Goal: Task Accomplishment & Management: Complete application form

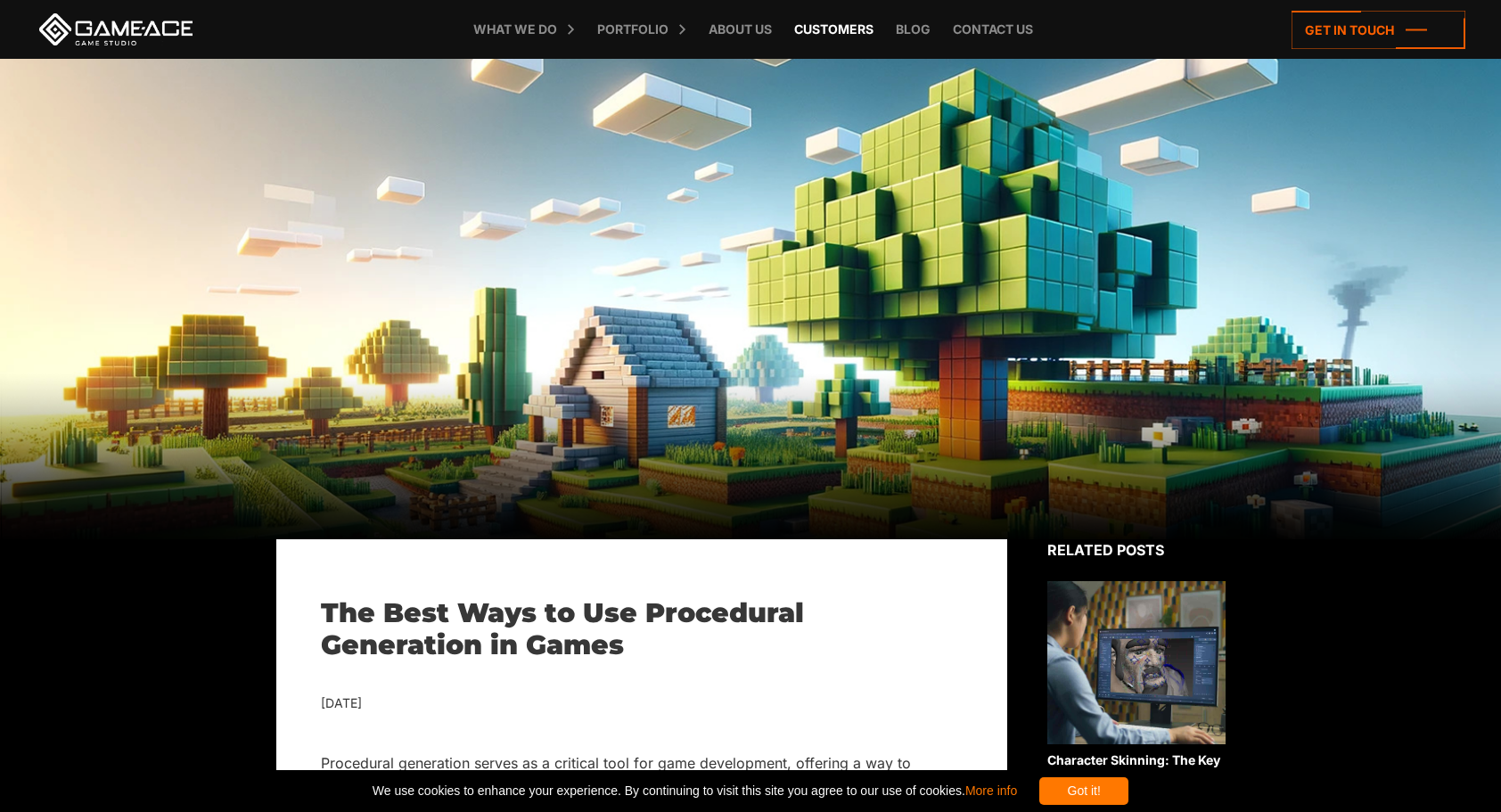
click at [838, 26] on link "Customers" at bounding box center [834, 29] width 97 height 58
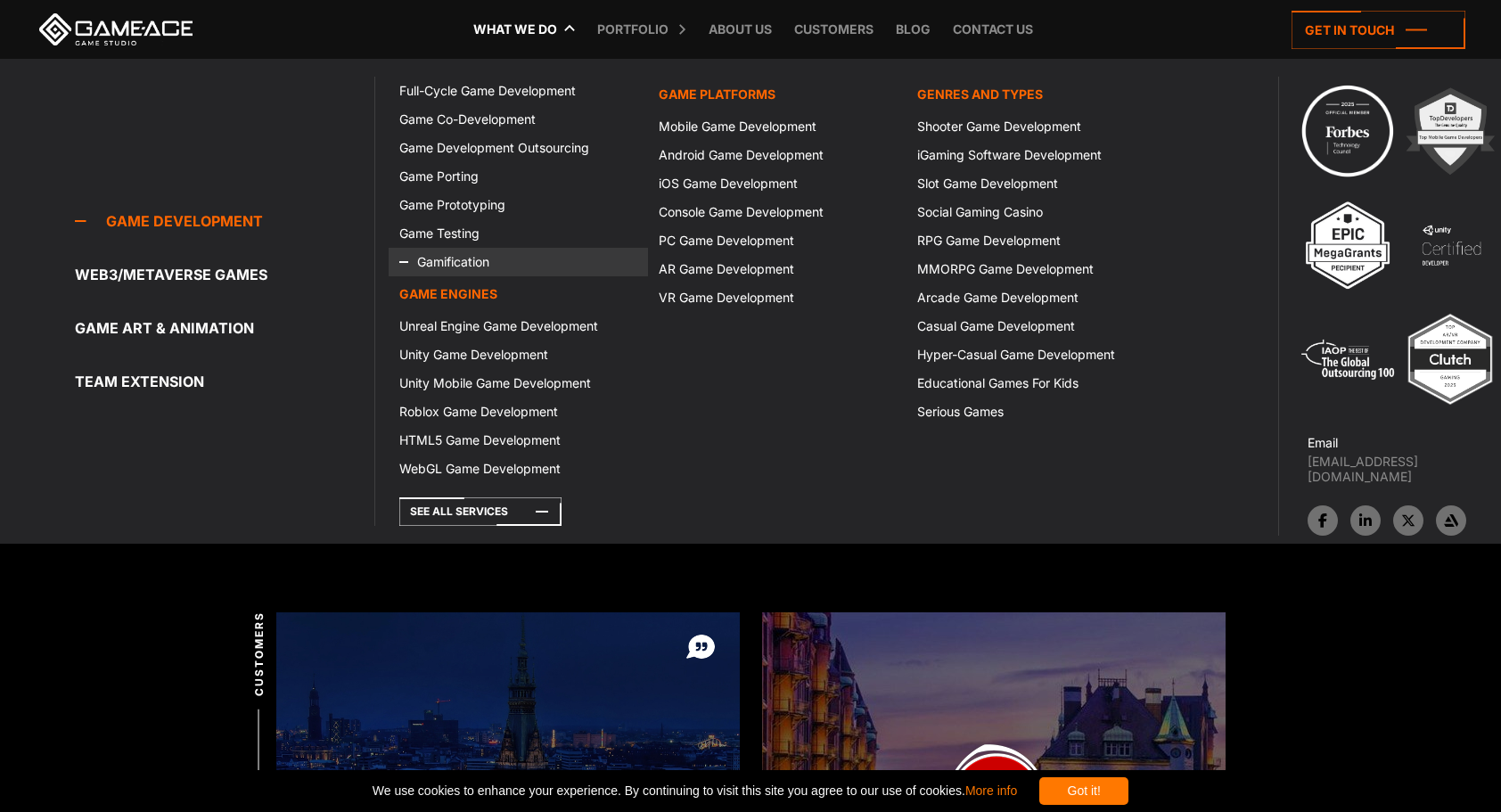
click at [451, 273] on link "Gamification" at bounding box center [518, 262] width 260 height 29
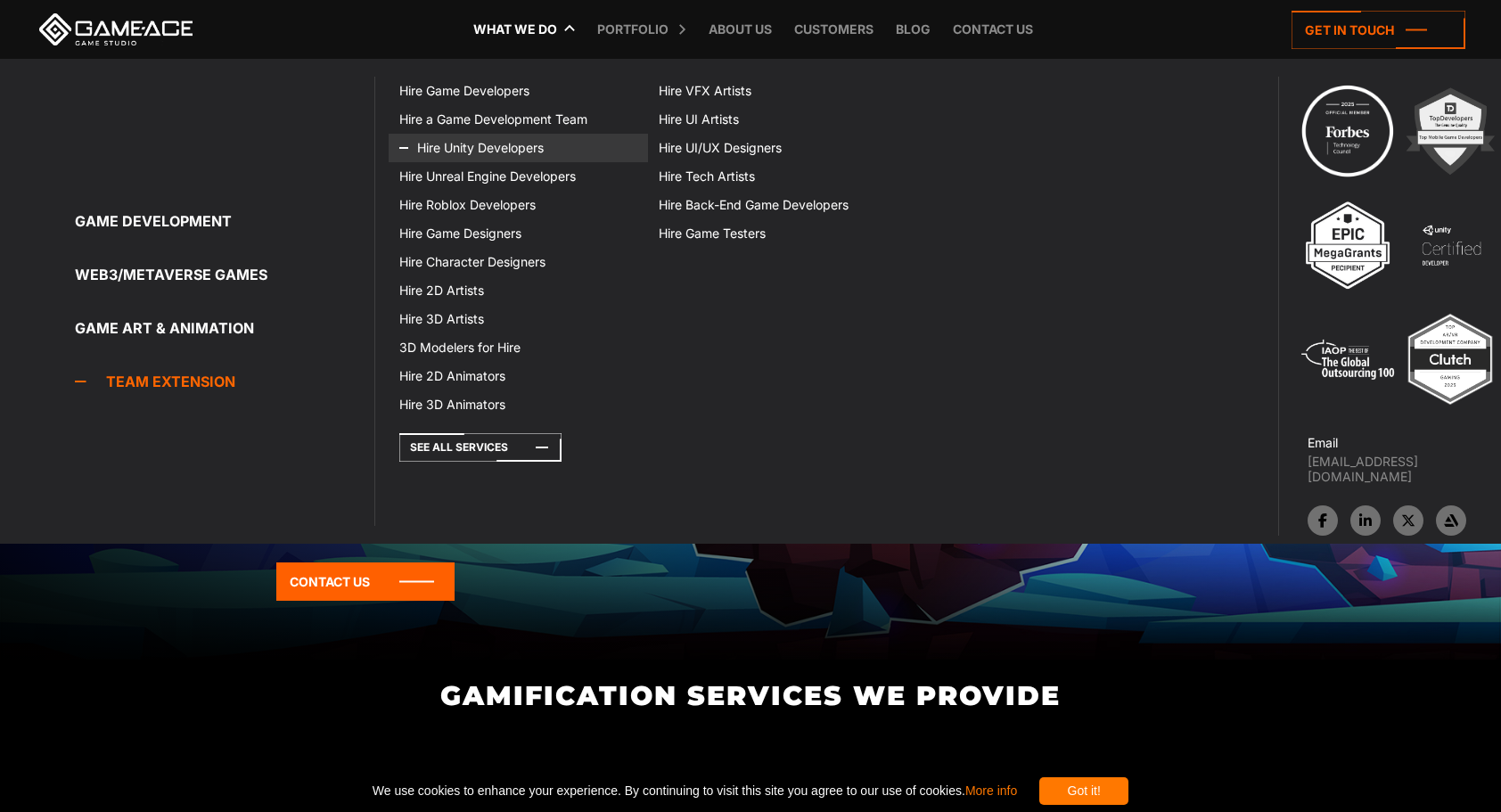
click at [503, 147] on link "Hire Unity Developers" at bounding box center [518, 148] width 260 height 29
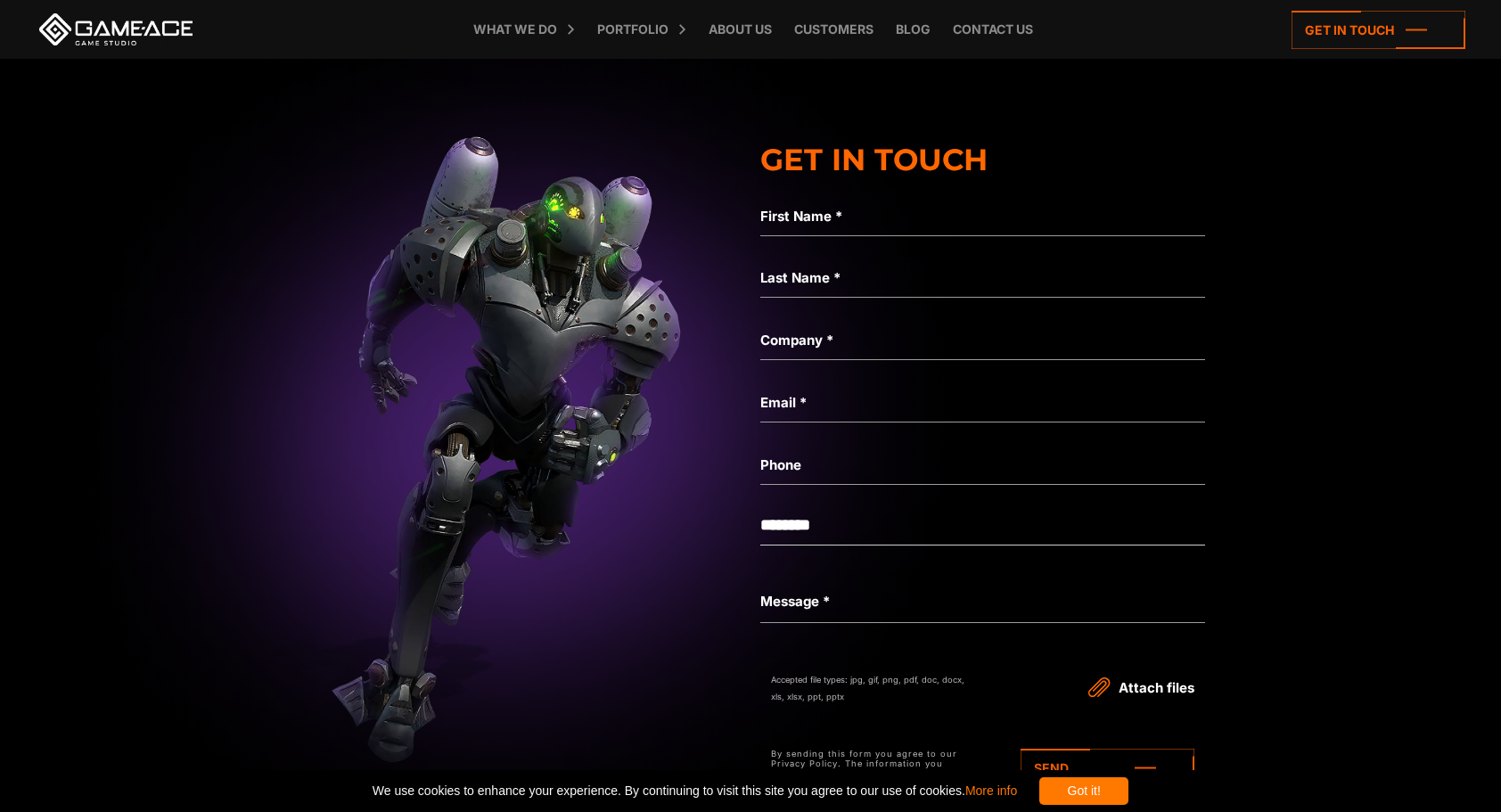
scroll to position [5959, 0]
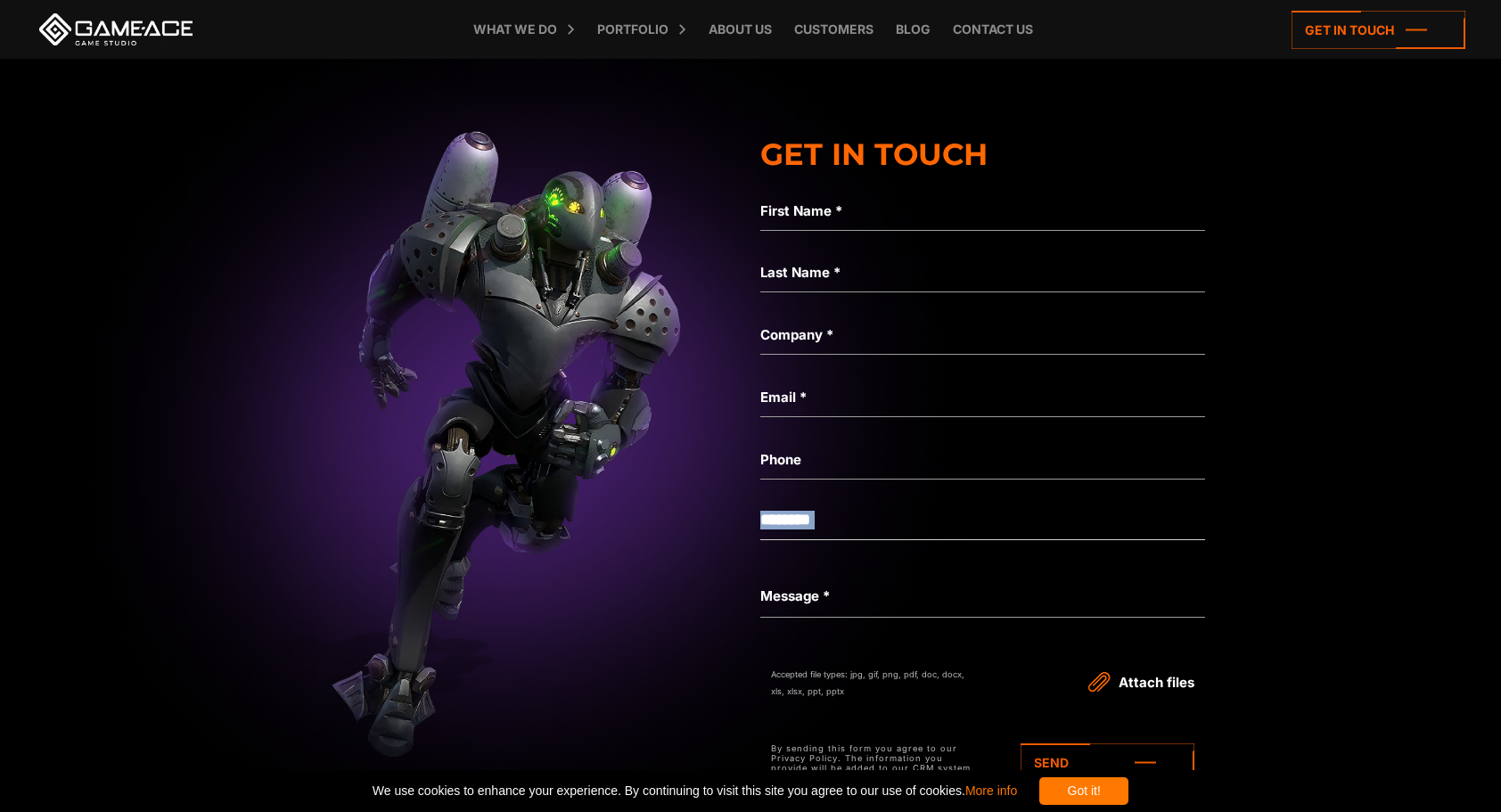
drag, startPoint x: 856, startPoint y: 561, endPoint x: 844, endPoint y: 495, distance: 67.1
click at [844, 495] on form "First Name * Not a valid name Last Name * Not a valid name Company * Not a vali…" at bounding box center [982, 486] width 444 height 594
click at [844, 495] on div "Not a valid phone" at bounding box center [982, 486] width 444 height 31
click at [818, 511] on select "**********" at bounding box center [982, 520] width 444 height 40
